Goal: Task Accomplishment & Management: Complete application form

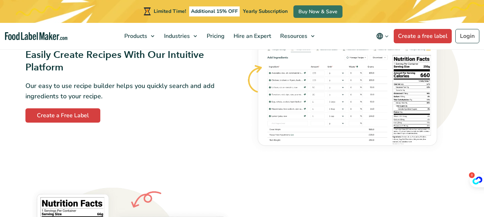
scroll to position [552, 0]
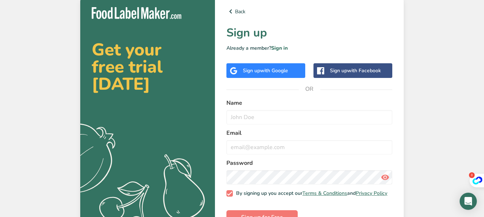
click at [265, 71] on span "with Google" at bounding box center [274, 70] width 28 height 7
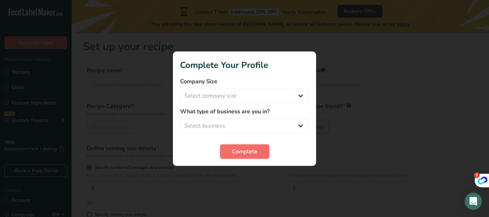
click at [238, 154] on span "Complete" at bounding box center [244, 152] width 25 height 9
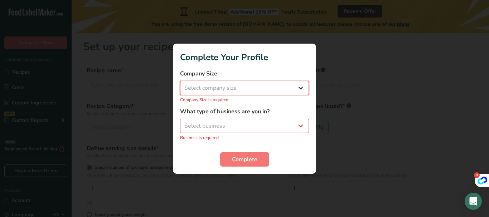
click at [256, 86] on select "Select company size Fewer than 10 Employees 10 to 50 Employees 51 to 500 Employ…" at bounding box center [244, 88] width 129 height 14
select select "1"
click at [180, 85] on select "Select company size Fewer than 10 Employees 10 to 50 Employees 51 to 500 Employ…" at bounding box center [244, 88] width 129 height 14
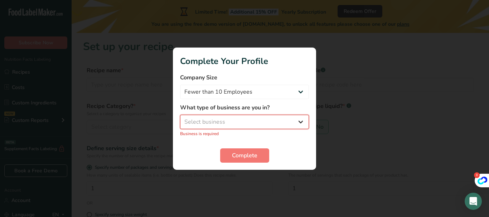
click at [223, 122] on select "Select business Packaged Food Manufacturer Restaurant & Cafe Bakery Meal Plans …" at bounding box center [244, 122] width 129 height 14
select select "1"
click at [180, 119] on select "Select business Packaged Food Manufacturer Restaurant & Cafe Bakery Meal Plans …" at bounding box center [244, 122] width 129 height 14
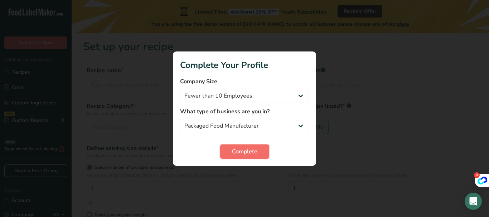
click at [248, 150] on span "Complete" at bounding box center [244, 152] width 25 height 9
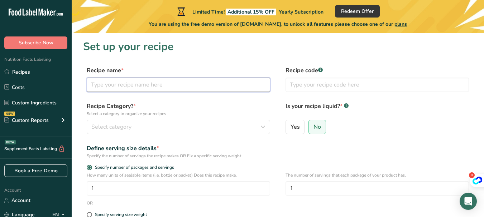
click at [150, 86] on input "text" at bounding box center [178, 85] width 183 height 14
type input "Crispy chilli oil"
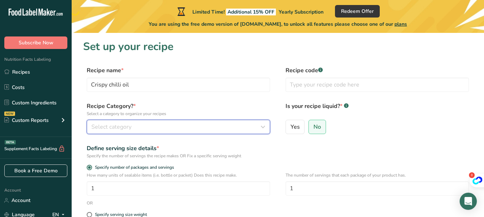
click at [115, 126] on span "Select category" at bounding box center [111, 127] width 40 height 9
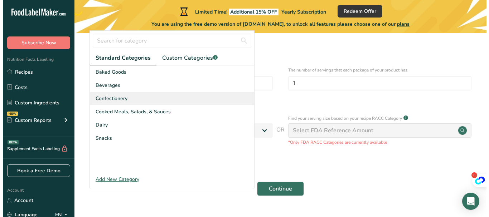
scroll to position [107, 0]
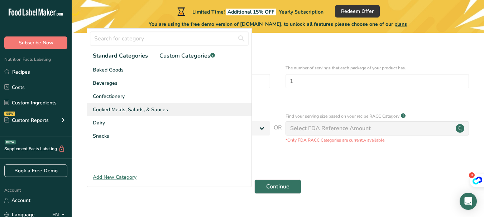
click at [137, 109] on span "Cooked Meals, Salads, & Sauces" at bounding box center [130, 110] width 75 height 8
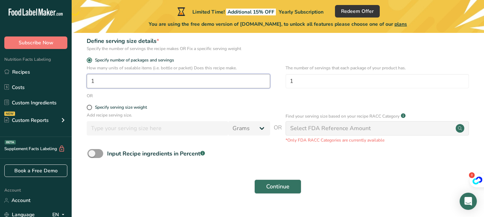
click at [169, 81] on input "1" at bounding box center [178, 81] width 183 height 14
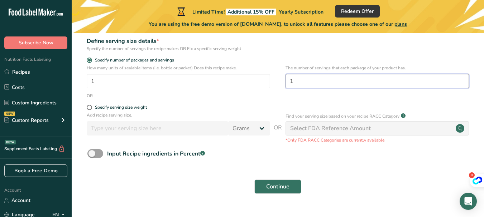
drag, startPoint x: 295, startPoint y: 82, endPoint x: 288, endPoint y: 83, distance: 6.8
click at [288, 83] on input "1" at bounding box center [376, 81] width 183 height 14
type input "10"
click at [305, 75] on input "10" at bounding box center [376, 81] width 183 height 14
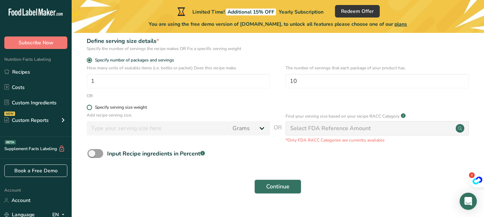
click at [89, 109] on span at bounding box center [89, 107] width 5 height 5
click at [89, 109] on input "Specify serving size weight" at bounding box center [89, 107] width 5 height 5
radio input "true"
radio input "false"
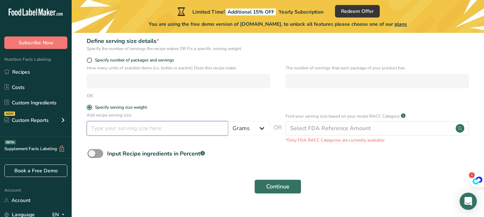
click at [134, 129] on input "number" at bounding box center [157, 128] width 141 height 14
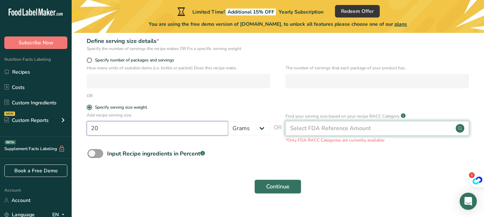
type input "20"
click at [355, 127] on div "Select FDA Reference Amount" at bounding box center [330, 128] width 81 height 9
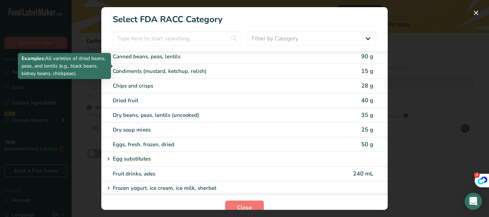
scroll to position [573, 0]
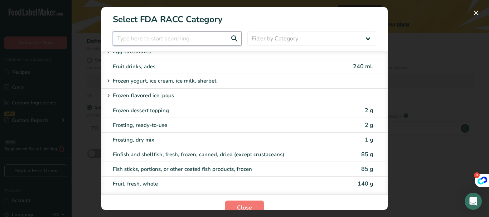
click at [164, 40] on input "RACC Category Selection Modal" at bounding box center [177, 39] width 129 height 14
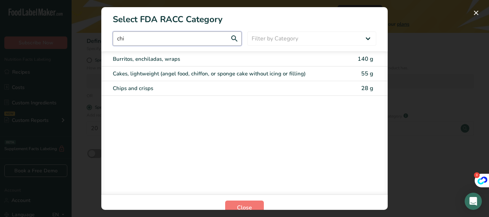
scroll to position [0, 0]
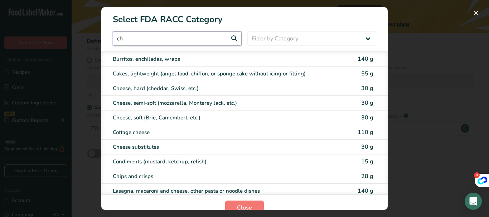
type input "c"
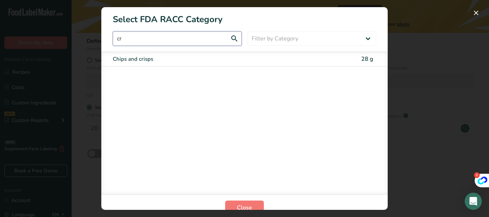
type input "c"
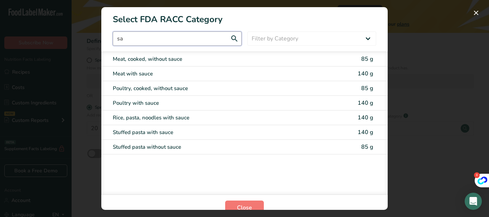
type input "s"
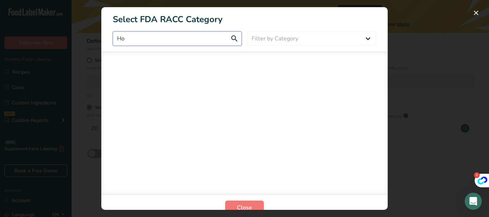
type input "H"
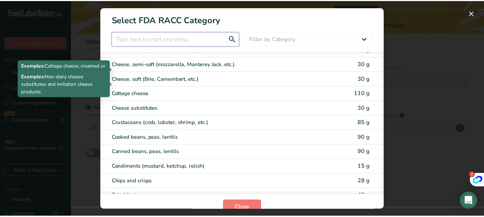
scroll to position [394, 0]
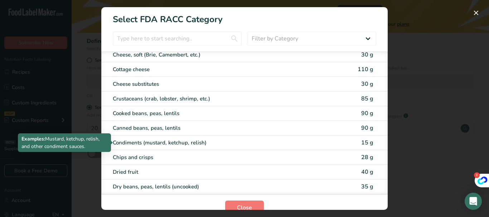
click at [181, 144] on div "Condiments (mustard, ketchup, relish)" at bounding box center [214, 143] width 203 height 8
type input "15"
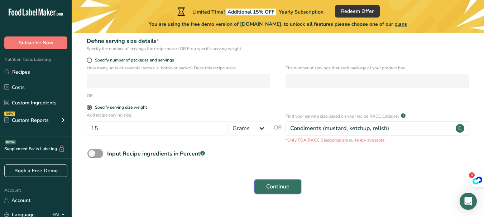
click at [272, 184] on span "Continue" at bounding box center [277, 187] width 23 height 9
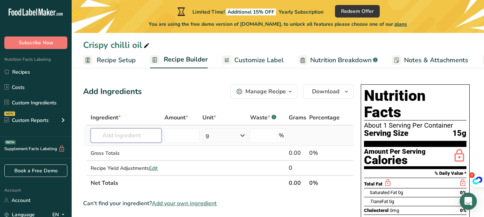
click at [131, 134] on input "text" at bounding box center [126, 136] width 71 height 14
click at [351, 60] on span "Nutrition Breakdown" at bounding box center [340, 61] width 61 height 10
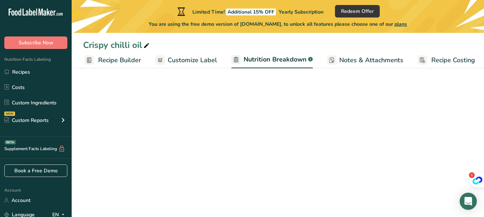
select select "Calories"
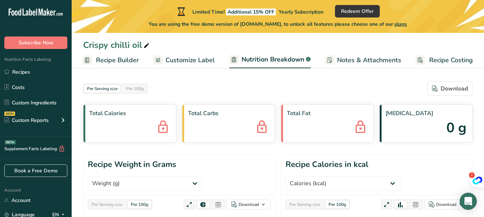
click at [195, 63] on span "Customize Label" at bounding box center [189, 61] width 49 height 10
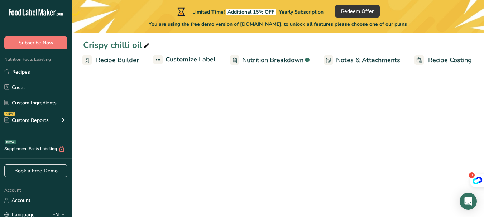
scroll to position [0, 67]
select select "Calories"
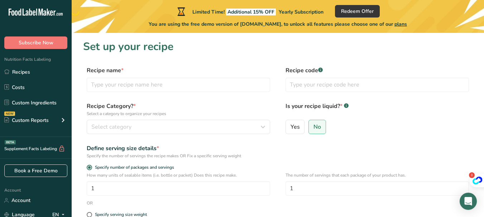
scroll to position [107, 0]
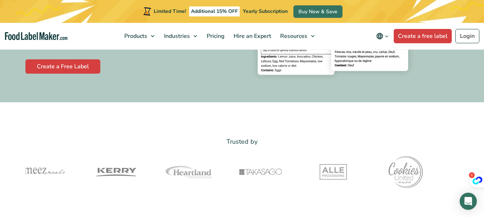
scroll to position [107, 0]
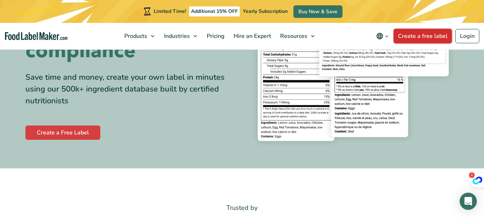
click at [435, 38] on link "Create a free label" at bounding box center [423, 36] width 58 height 14
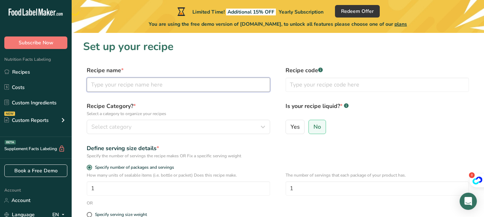
click at [170, 84] on input "text" at bounding box center [178, 85] width 183 height 14
click at [378, 56] on section "Set up your recipe Recipe name * Recipe code .a-a{fill:#347362;}.b-a{fill:#fff;…" at bounding box center [278, 175] width 412 height 284
click at [350, 85] on input "text" at bounding box center [376, 85] width 183 height 14
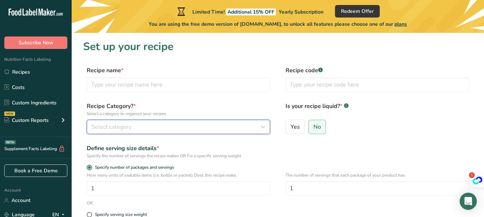
click at [126, 129] on span "Select category" at bounding box center [111, 127] width 40 height 9
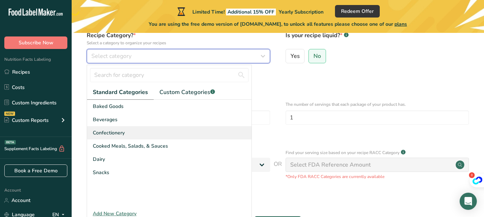
scroll to position [72, 0]
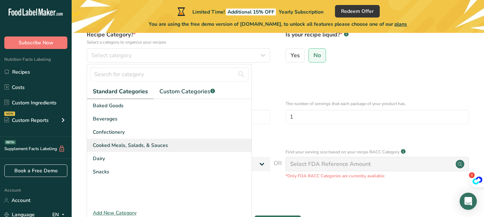
click at [134, 146] on span "Cooked Meals, Salads, & Sauces" at bounding box center [130, 146] width 75 height 8
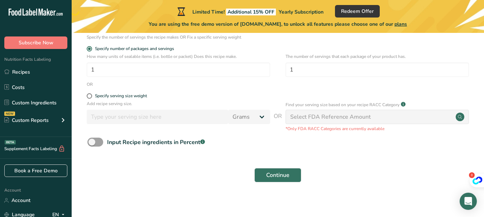
scroll to position [123, 0]
